Goal: Task Accomplishment & Management: Use online tool/utility

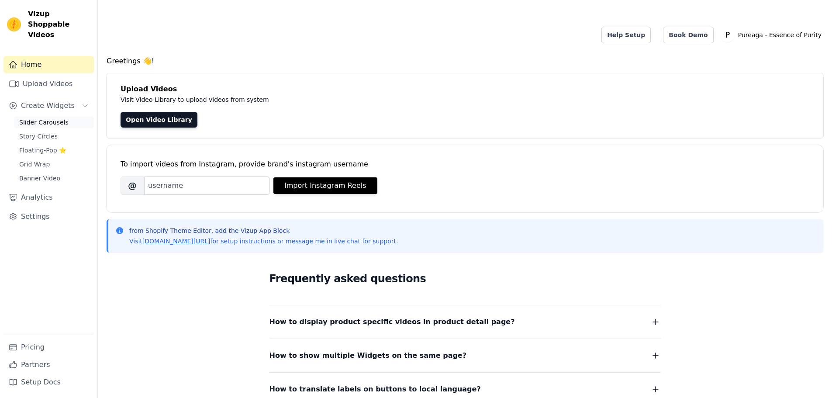
click at [56, 118] on span "Slider Carousels" at bounding box center [43, 122] width 49 height 9
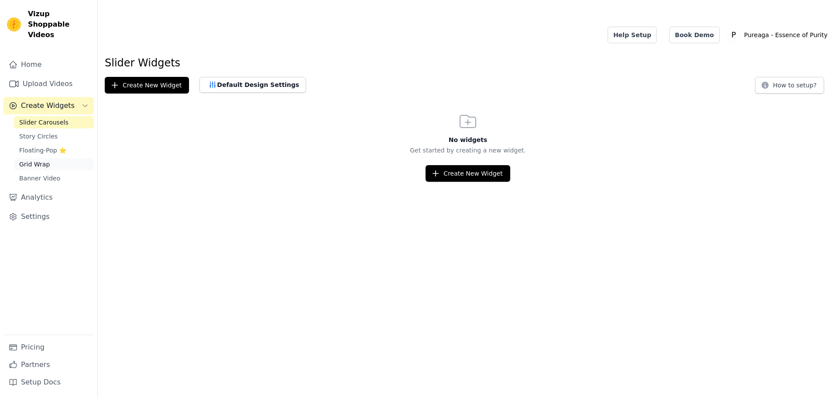
click at [43, 160] on span "Grid Wrap" at bounding box center [34, 164] width 31 height 9
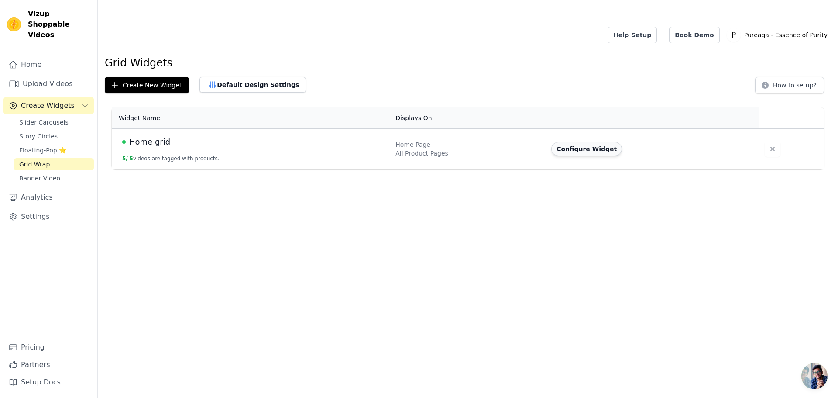
click at [578, 142] on button "Configure Widget" at bounding box center [587, 149] width 71 height 14
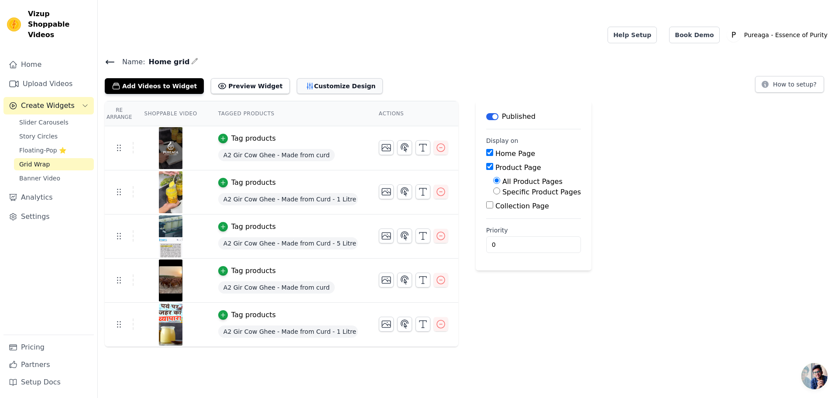
click at [308, 78] on button "Customize Design" at bounding box center [340, 86] width 86 height 16
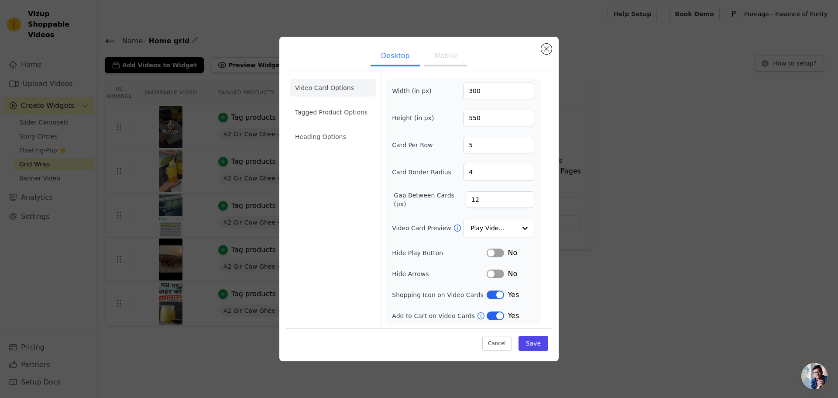
click at [434, 58] on button "Mobile" at bounding box center [446, 56] width 44 height 19
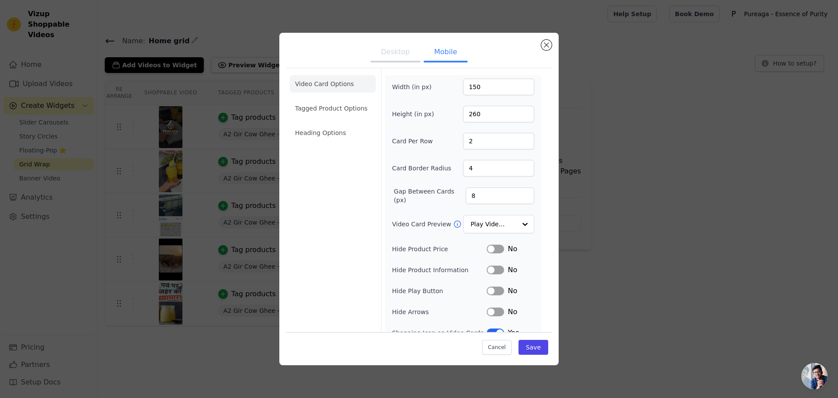
click at [386, 59] on button "Desktop" at bounding box center [396, 52] width 50 height 19
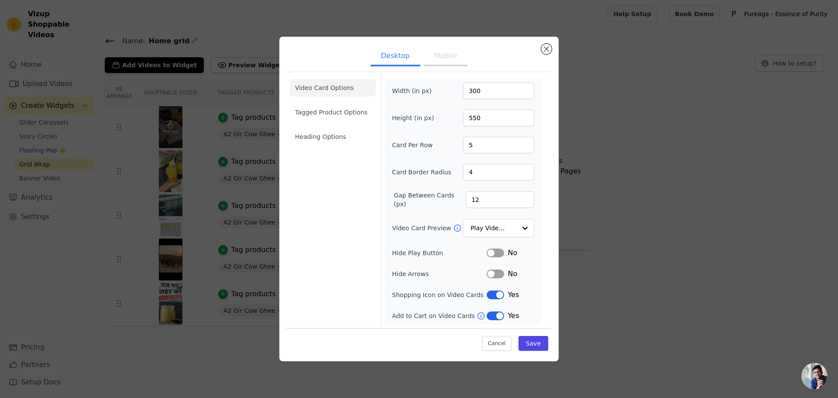
click at [441, 54] on button "Mobile" at bounding box center [446, 56] width 44 height 19
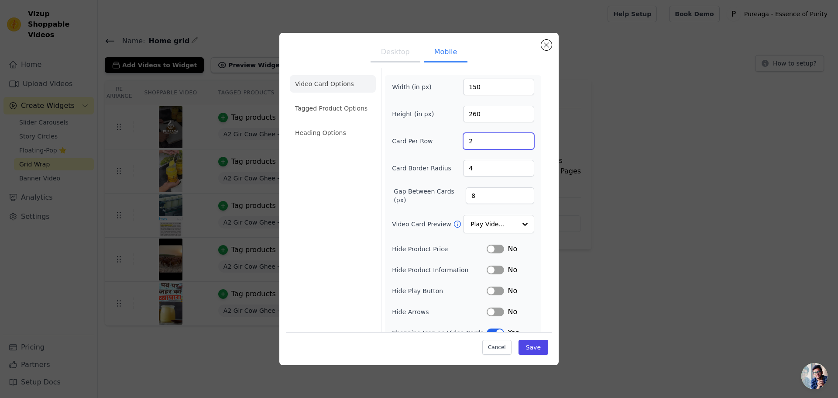
drag, startPoint x: 489, startPoint y: 141, endPoint x: 457, endPoint y: 141, distance: 31.4
click at [457, 141] on div "Card Per Row 2" at bounding box center [463, 141] width 142 height 17
type input "5"
click at [456, 141] on div "Card Per Row 5" at bounding box center [463, 141] width 142 height 17
click at [505, 221] on input "Video Card Preview" at bounding box center [493, 224] width 45 height 17
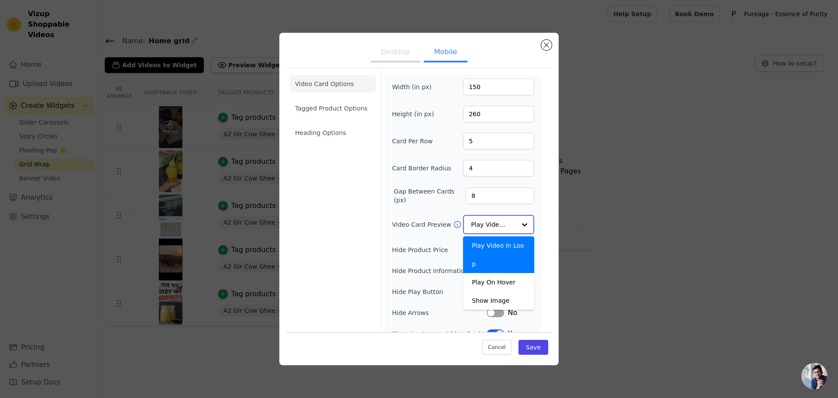
click at [505, 221] on input "Video Card Preview" at bounding box center [493, 224] width 45 height 17
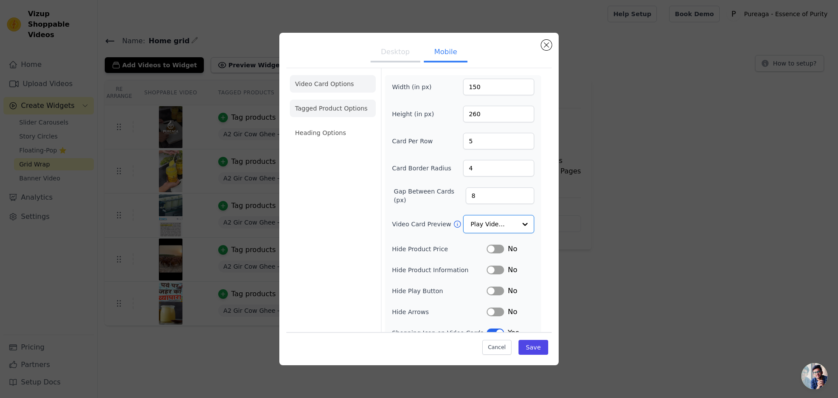
click at [338, 112] on li "Tagged Product Options" at bounding box center [333, 108] width 86 height 17
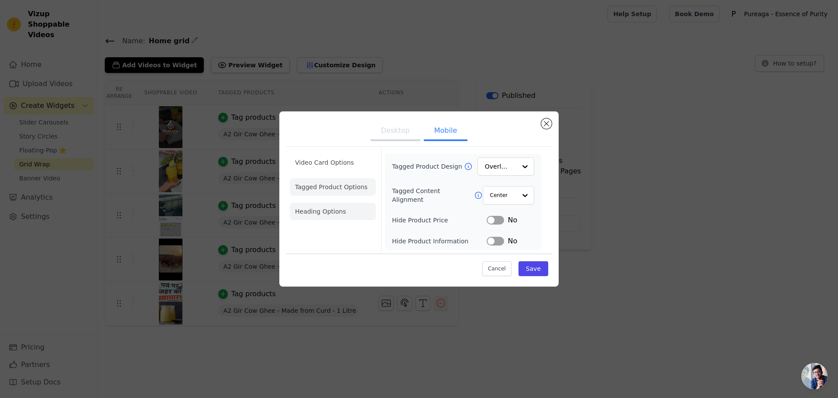
click at [334, 211] on li "Heading Options" at bounding box center [333, 211] width 86 height 17
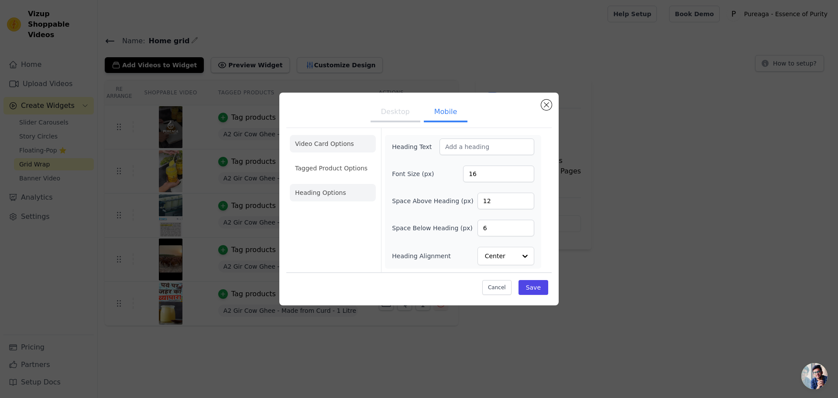
click at [324, 146] on li "Video Card Options" at bounding box center [333, 143] width 86 height 17
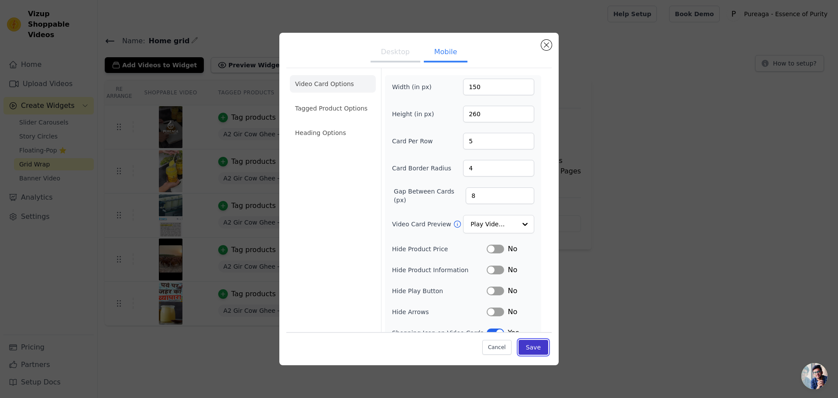
click at [535, 346] on button "Save" at bounding box center [534, 347] width 30 height 15
